Goal: Transaction & Acquisition: Obtain resource

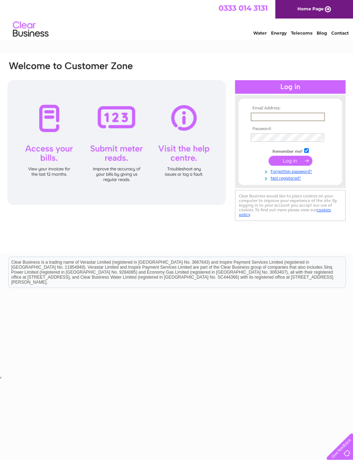
type input "Centralcafeblantyre@gmail.com"
click at [290, 163] on input "submit" at bounding box center [291, 161] width 44 height 10
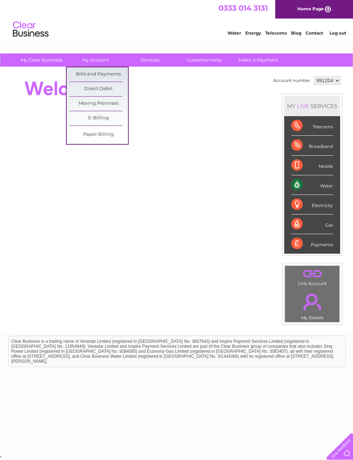
click at [108, 76] on link "Bills and Payments" at bounding box center [98, 74] width 59 height 14
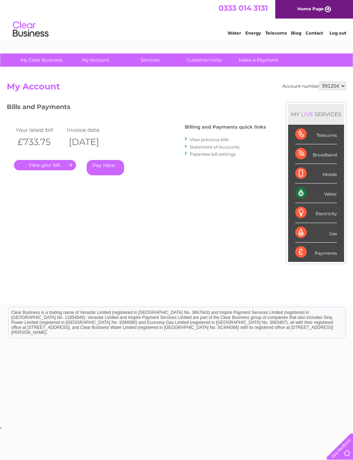
click at [212, 139] on link "View previous bills" at bounding box center [209, 139] width 39 height 5
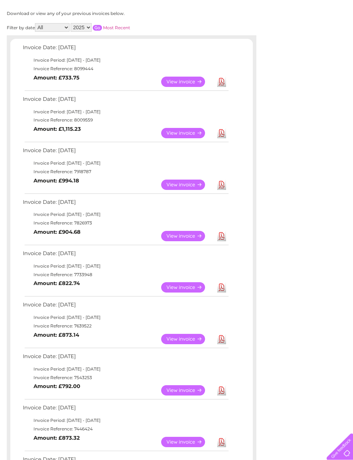
scroll to position [53, 0]
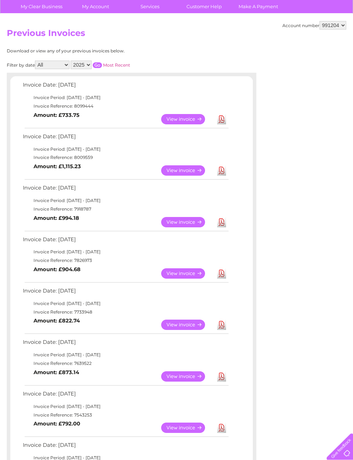
click at [188, 228] on link "View" at bounding box center [187, 222] width 52 height 10
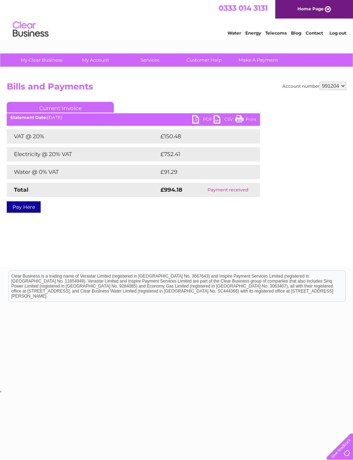
click at [197, 122] on link "PDF" at bounding box center [202, 120] width 21 height 10
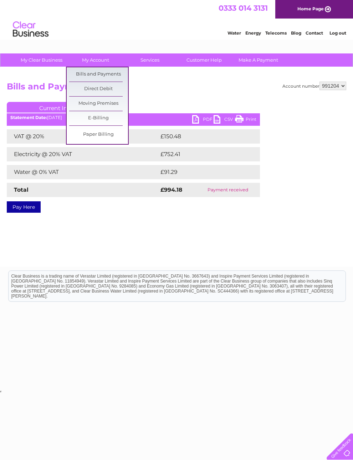
click at [123, 76] on link "Bills and Payments" at bounding box center [98, 74] width 59 height 14
click at [102, 75] on link "Bills and Payments" at bounding box center [98, 74] width 59 height 14
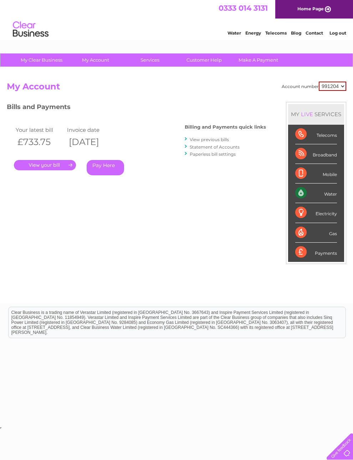
click at [219, 141] on link "View previous bills" at bounding box center [209, 139] width 39 height 5
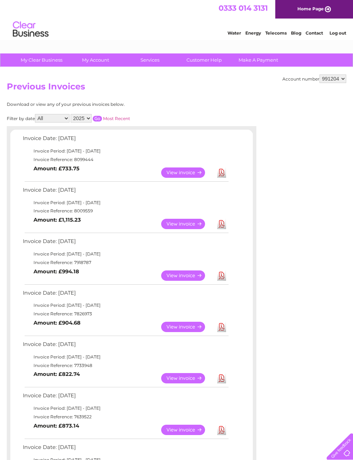
click at [197, 176] on link "View" at bounding box center [187, 173] width 52 height 10
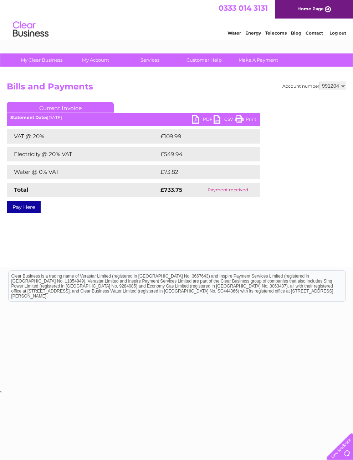
click at [201, 121] on link "PDF" at bounding box center [202, 120] width 21 height 10
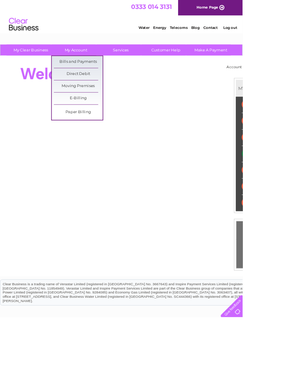
click at [108, 75] on link "Bills and Payments" at bounding box center [94, 74] width 59 height 14
click at [110, 77] on link "Bills and Payments" at bounding box center [94, 74] width 59 height 14
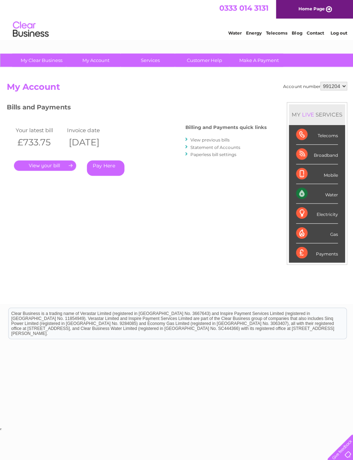
click at [57, 164] on link "." at bounding box center [45, 165] width 62 height 10
